Goal: Task Accomplishment & Management: Manage account settings

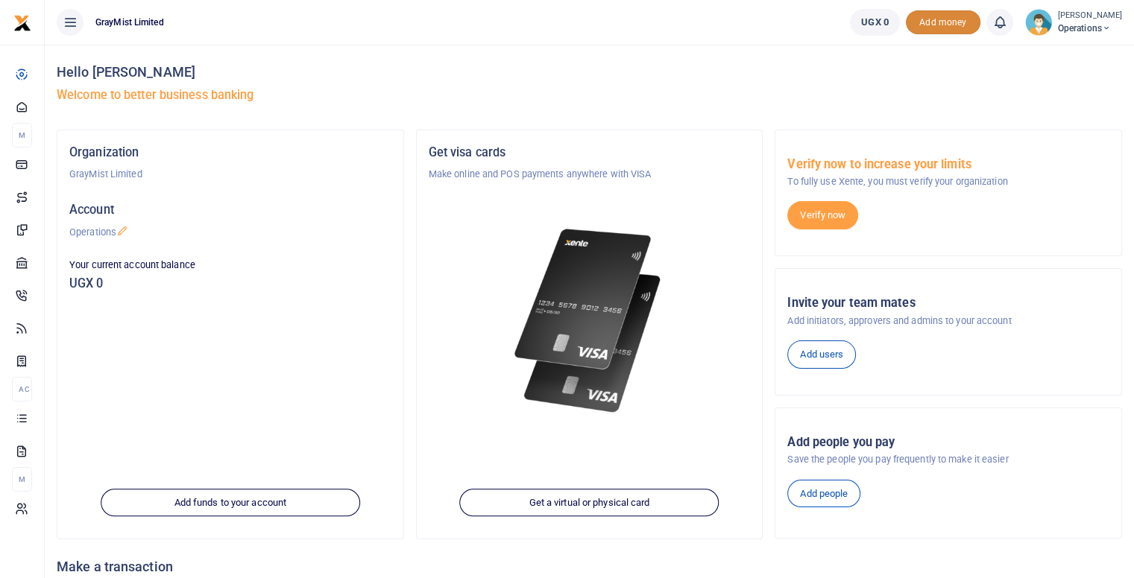
click at [935, 22] on span "Add money" at bounding box center [943, 22] width 75 height 25
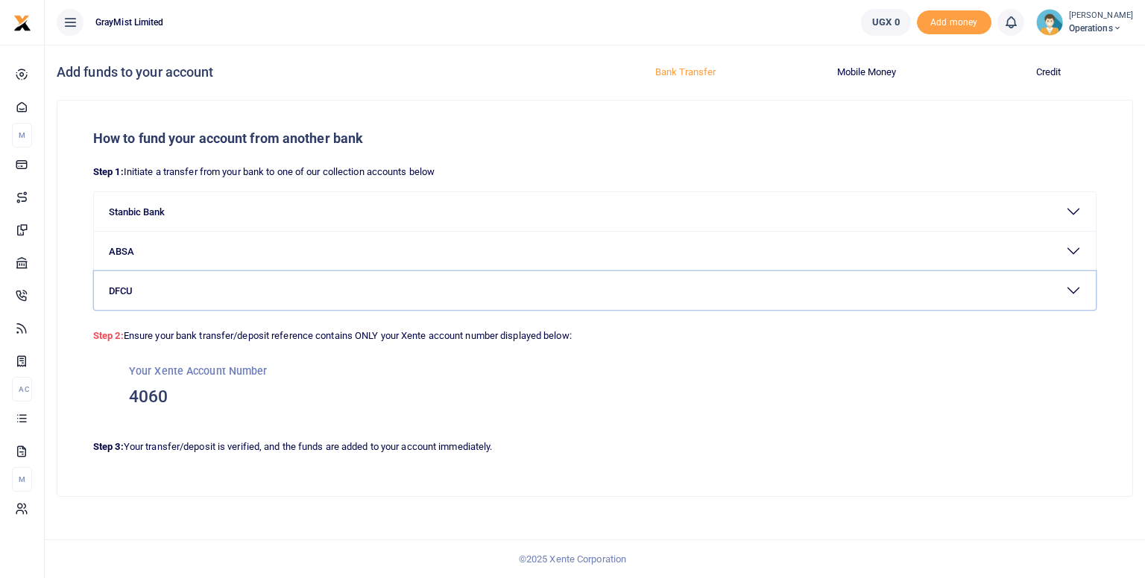
click at [130, 290] on button "DFCU" at bounding box center [595, 290] width 1002 height 39
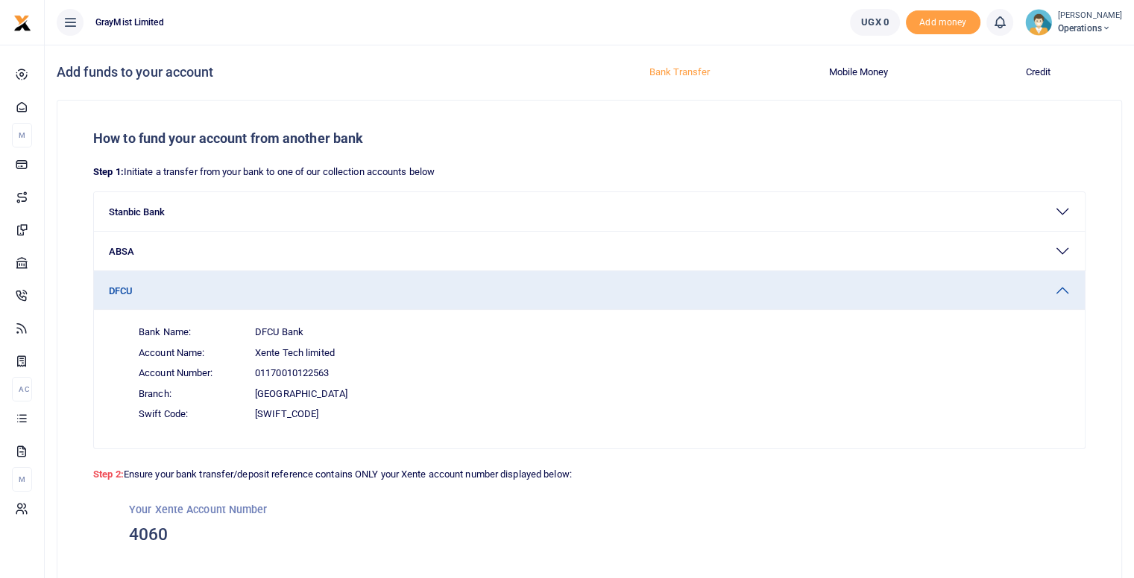
click at [859, 69] on button "Mobile Money" at bounding box center [858, 72] width 162 height 24
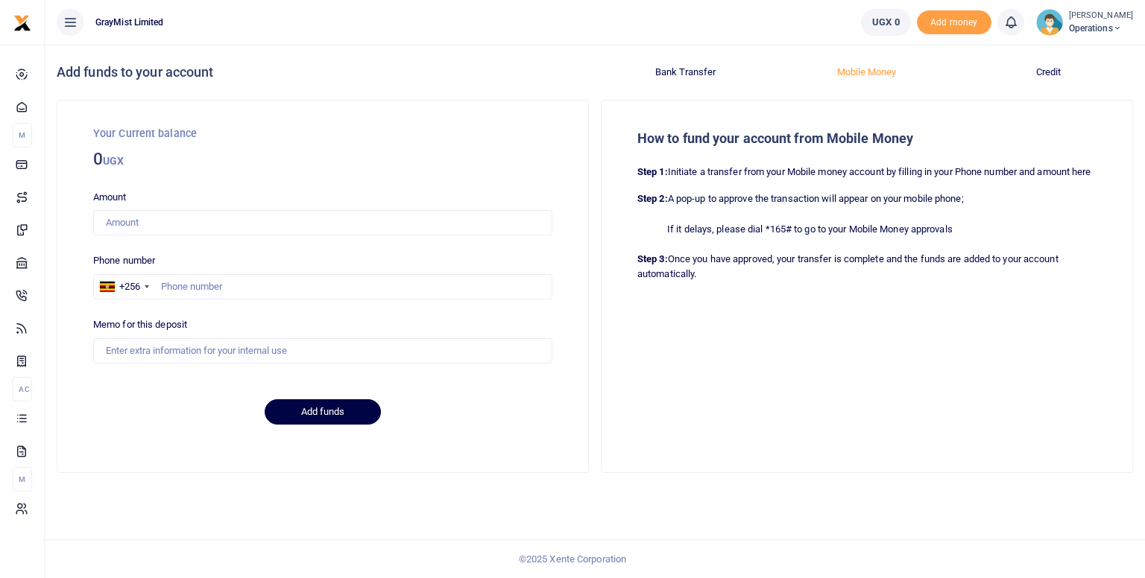
click at [683, 72] on button "Bank Transfer" at bounding box center [685, 72] width 163 height 24
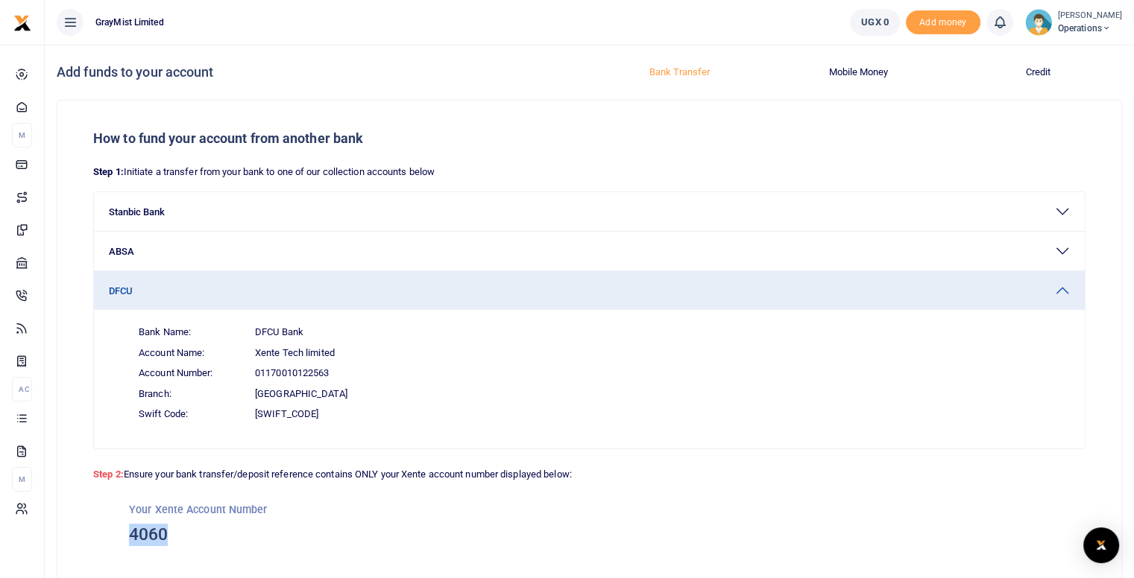
drag, startPoint x: 166, startPoint y: 534, endPoint x: 124, endPoint y: 533, distance: 42.5
click at [124, 533] on div "Your Xente Account Number 4060" at bounding box center [589, 524] width 992 height 83
drag, startPoint x: 331, startPoint y: 373, endPoint x: 251, endPoint y: 373, distance: 79.7
click at [251, 373] on span "Account Number: 01170010122563" at bounding box center [598, 373] width 943 height 21
copy span "01170010122563"
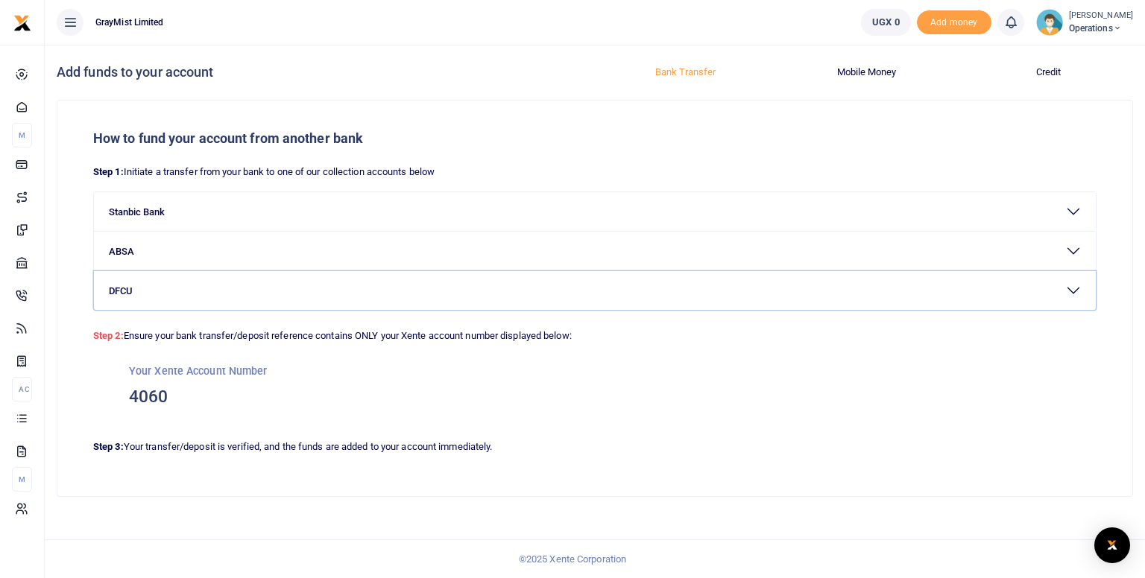
click at [140, 277] on button "DFCU" at bounding box center [595, 290] width 1002 height 39
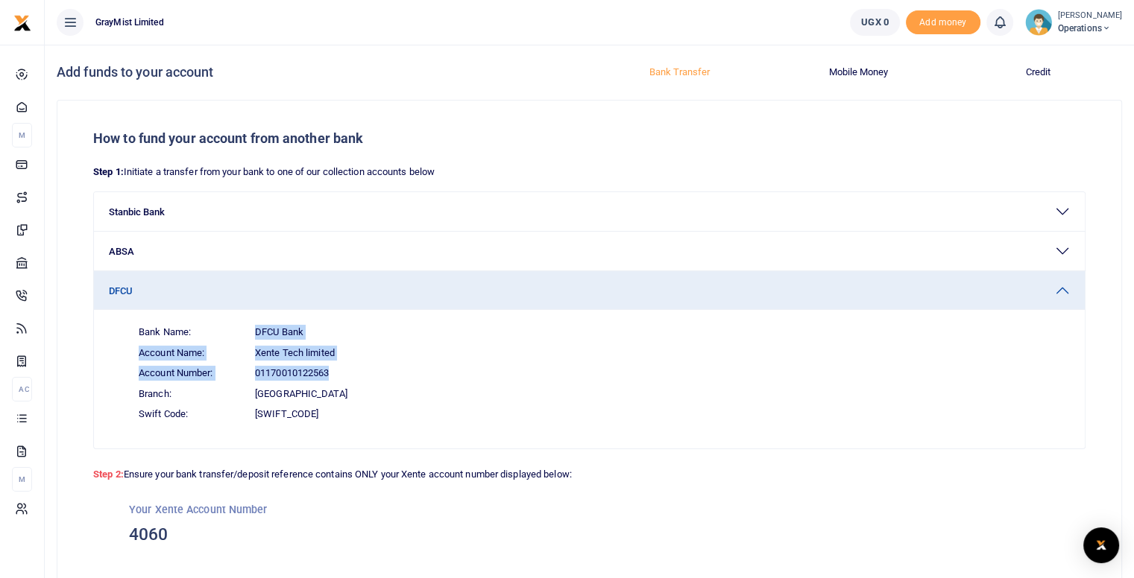
drag, startPoint x: 332, startPoint y: 373, endPoint x: 247, endPoint y: 330, distance: 94.7
click at [247, 330] on div "Bank Name: DFCU Bank Account Name: Xente Tech limited Account Number: 011700101…" at bounding box center [598, 373] width 943 height 103
copy div "DFCU Bank Account Name: Xente Tech limited Account Number: 01170010122563"
